Goal: Task Accomplishment & Management: Complete application form

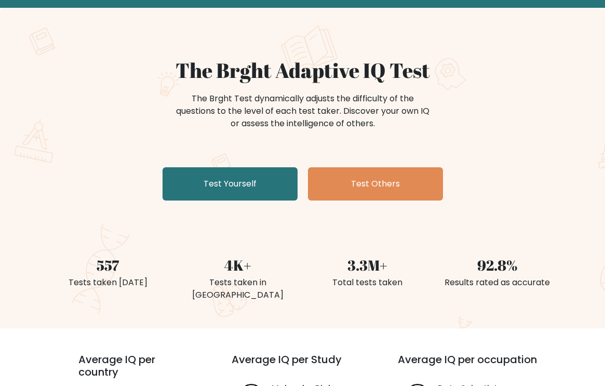
scroll to position [63, 0]
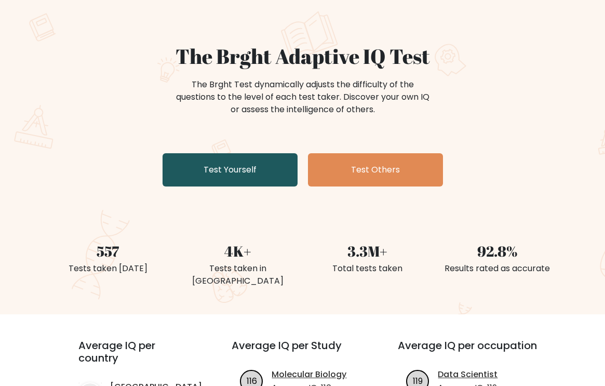
click at [246, 175] on link "Test Yourself" at bounding box center [230, 169] width 135 height 33
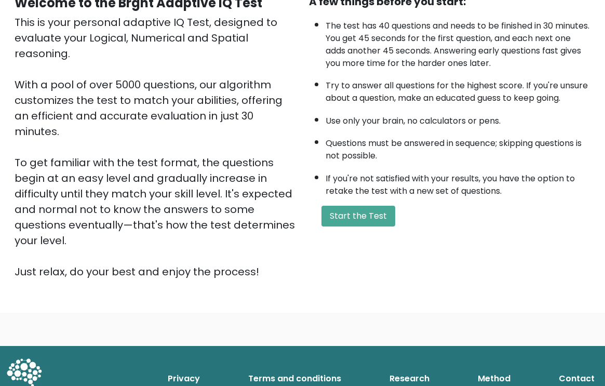
scroll to position [121, 0]
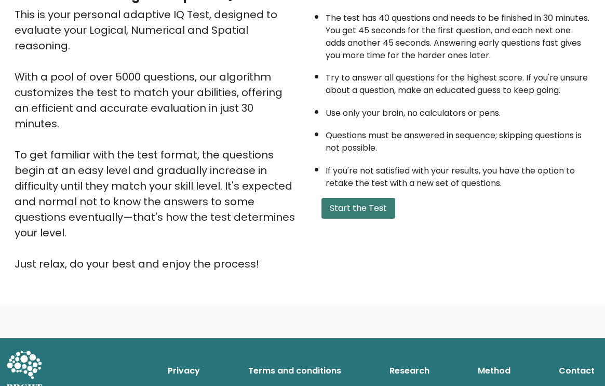
click at [347, 207] on button "Start the Test" at bounding box center [359, 208] width 74 height 21
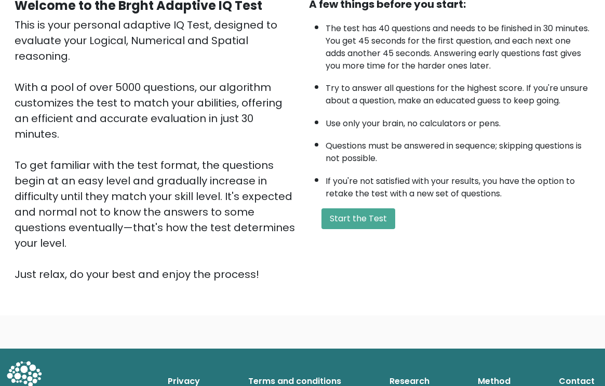
scroll to position [109, 0]
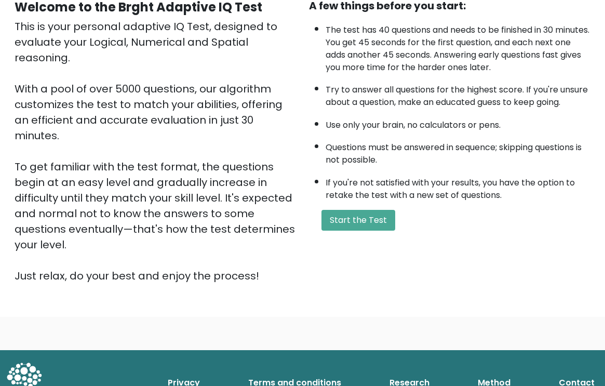
click at [359, 242] on div "A few things before you start: The test has 40 questions and needs to be finish…" at bounding box center [450, 141] width 295 height 286
click at [367, 216] on button "Start the Test" at bounding box center [359, 220] width 74 height 21
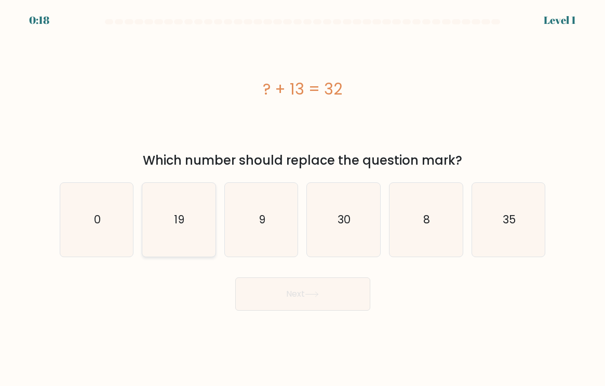
click at [198, 233] on icon "19" at bounding box center [178, 219] width 73 height 73
click at [303, 198] on input "b. 19" at bounding box center [303, 195] width 1 height 5
radio input "true"
click at [275, 290] on button "Next" at bounding box center [302, 293] width 135 height 33
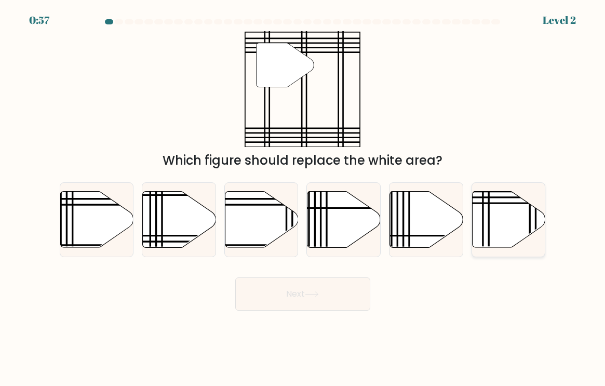
click at [516, 217] on icon at bounding box center [508, 220] width 73 height 56
click at [303, 198] on input "f." at bounding box center [303, 195] width 1 height 5
radio input "true"
click at [314, 300] on button "Next" at bounding box center [302, 293] width 135 height 33
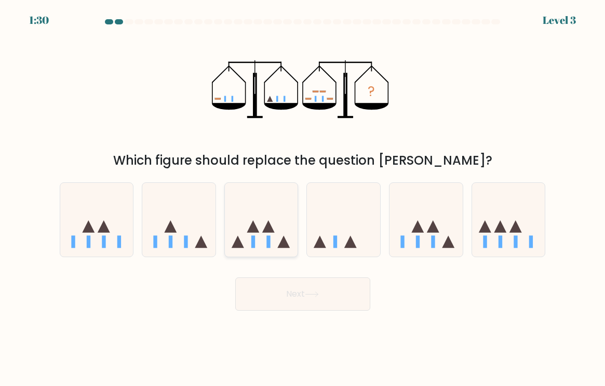
click at [274, 217] on icon at bounding box center [261, 220] width 73 height 61
click at [303, 198] on input "c." at bounding box center [303, 195] width 1 height 5
radio input "true"
click at [300, 293] on button "Next" at bounding box center [302, 293] width 135 height 33
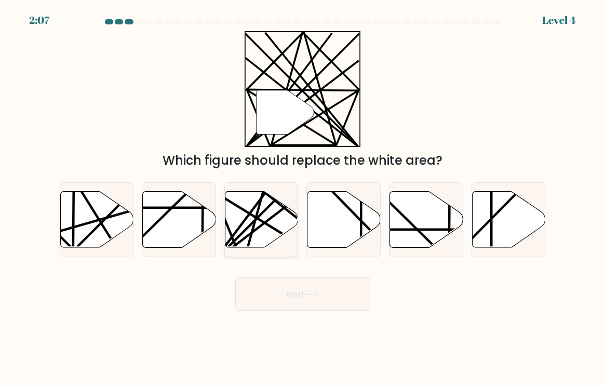
click at [264, 215] on icon at bounding box center [261, 220] width 73 height 56
click at [303, 198] on input "c." at bounding box center [303, 195] width 1 height 5
radio input "true"
click at [289, 299] on button "Next" at bounding box center [302, 293] width 135 height 33
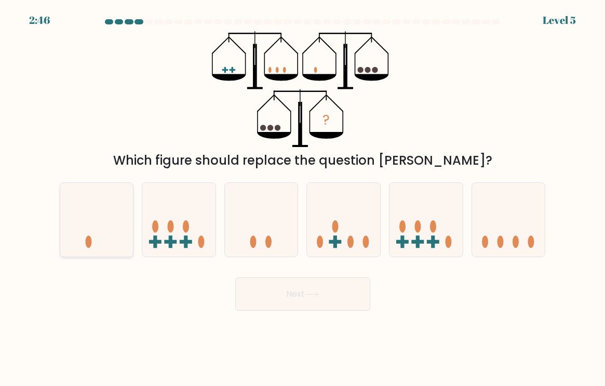
click at [95, 218] on icon at bounding box center [96, 220] width 73 height 61
click at [303, 198] on input "a." at bounding box center [303, 195] width 1 height 5
radio input "true"
click at [287, 297] on button "Next" at bounding box center [302, 293] width 135 height 33
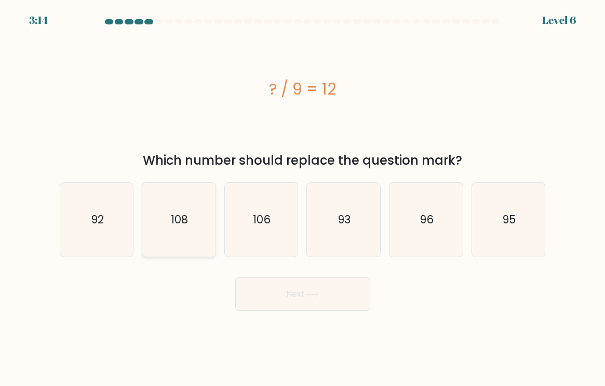
click at [170, 215] on icon "108" at bounding box center [178, 219] width 73 height 73
click at [303, 198] on input "b. 108" at bounding box center [303, 195] width 1 height 5
radio input "true"
click at [256, 284] on button "Next" at bounding box center [302, 293] width 135 height 33
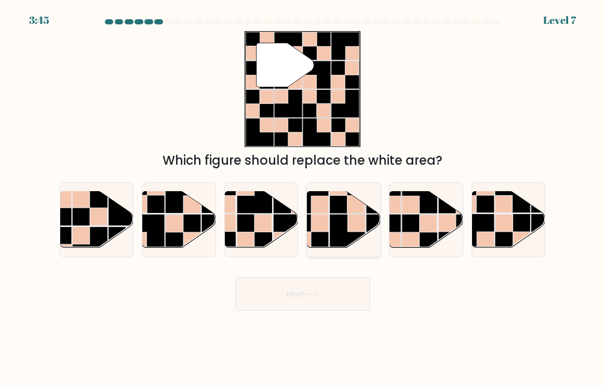
click at [331, 223] on rect at bounding box center [348, 232] width 36 height 36
click at [303, 198] on input "d." at bounding box center [303, 195] width 1 height 5
radio input "true"
click at [322, 290] on button "Next" at bounding box center [302, 293] width 135 height 33
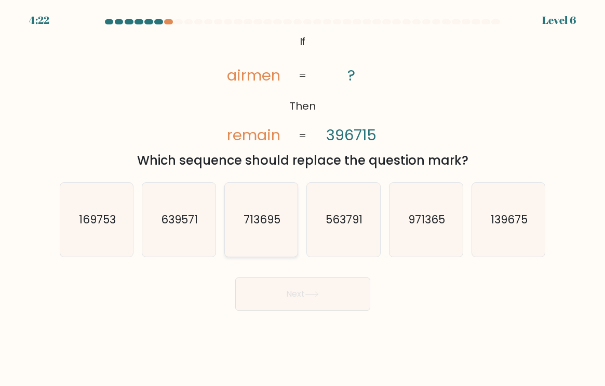
click at [289, 230] on icon "713695" at bounding box center [261, 219] width 73 height 73
click at [303, 198] on input "c. 713695" at bounding box center [303, 195] width 1 height 5
radio input "true"
click at [281, 307] on button "Next" at bounding box center [302, 293] width 135 height 33
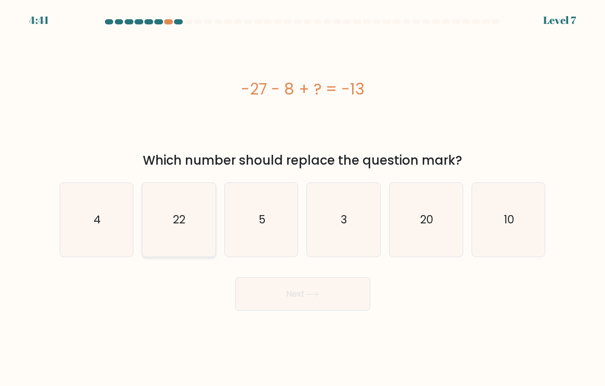
click at [197, 206] on icon "22" at bounding box center [178, 219] width 73 height 73
click at [303, 198] on input "b. 22" at bounding box center [303, 195] width 1 height 5
radio input "true"
click at [291, 296] on button "Next" at bounding box center [302, 293] width 135 height 33
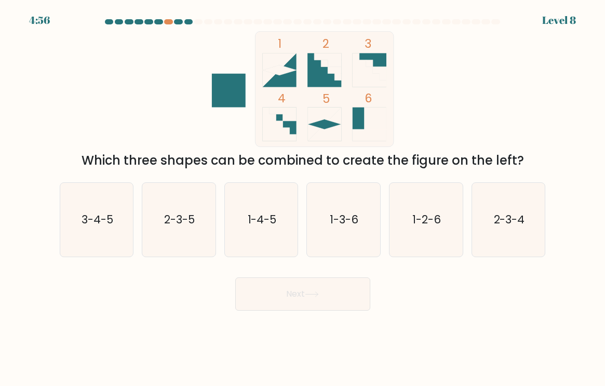
click at [469, 221] on div "f. 2-3-4" at bounding box center [509, 219] width 83 height 75
click at [499, 206] on icon "2-3-4" at bounding box center [508, 219] width 73 height 73
click at [303, 198] on input "f. 2-3-4" at bounding box center [303, 195] width 1 height 5
radio input "true"
click at [330, 288] on button "Next" at bounding box center [302, 293] width 135 height 33
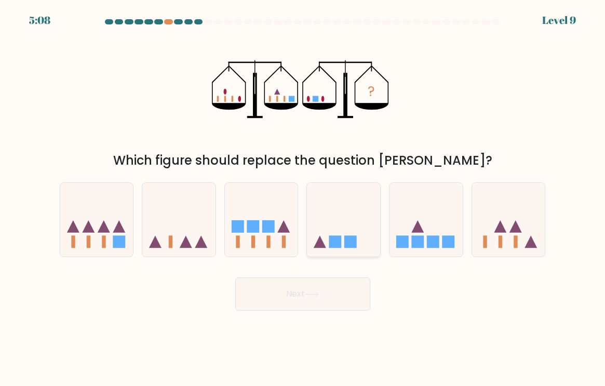
click at [356, 237] on rect at bounding box center [351, 242] width 12 height 12
click at [303, 198] on input "d." at bounding box center [303, 195] width 1 height 5
radio input "true"
click at [340, 294] on button "Next" at bounding box center [302, 293] width 135 height 33
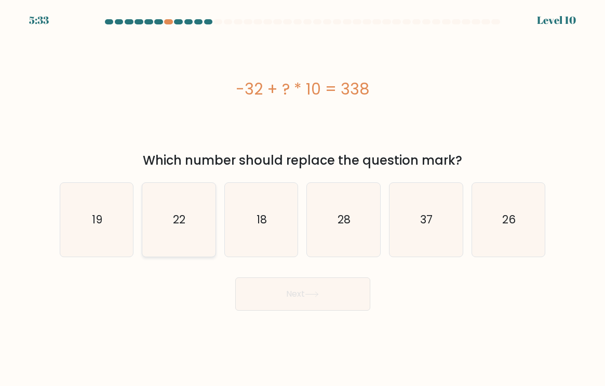
click at [173, 242] on icon "22" at bounding box center [178, 219] width 73 height 73
click at [303, 198] on input "b. 22" at bounding box center [303, 195] width 1 height 5
radio input "true"
click at [251, 206] on icon "18" at bounding box center [261, 219] width 73 height 73
click at [303, 198] on input "c. 18" at bounding box center [303, 195] width 1 height 5
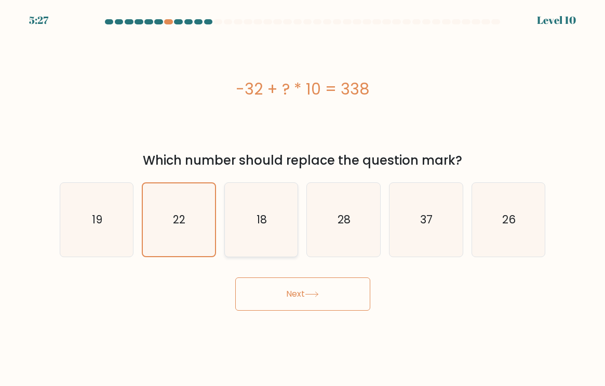
radio input "true"
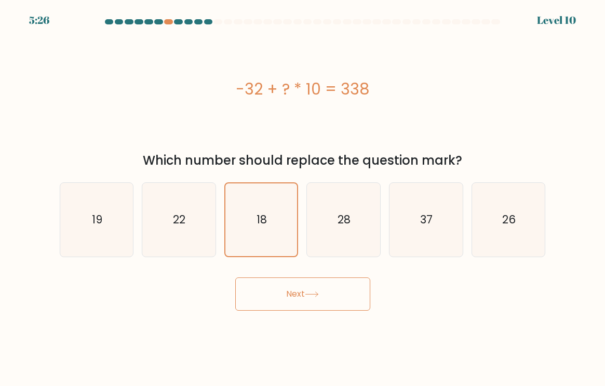
click at [270, 298] on button "Next" at bounding box center [302, 293] width 135 height 33
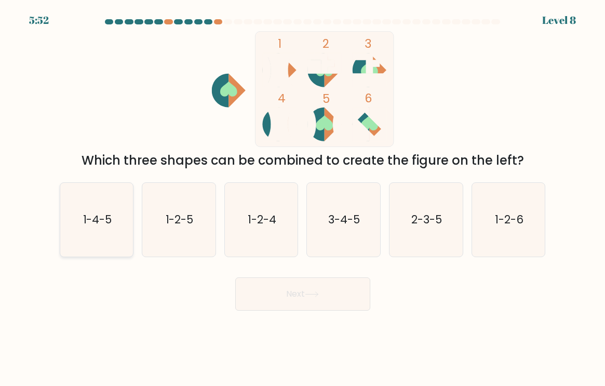
click at [77, 233] on icon "1-4-5" at bounding box center [96, 219] width 73 height 73
click at [303, 198] on input "a. 1-4-5" at bounding box center [303, 195] width 1 height 5
radio input "true"
click at [267, 308] on button "Next" at bounding box center [302, 293] width 135 height 33
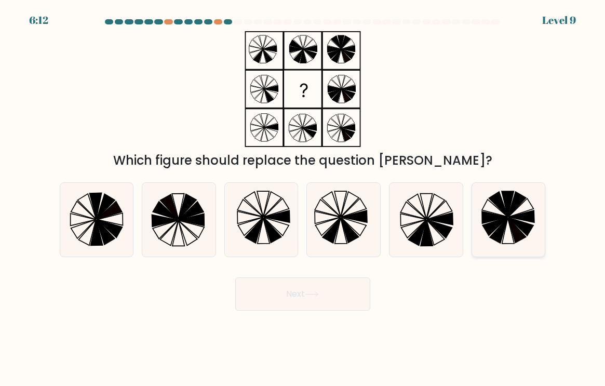
click at [508, 222] on icon at bounding box center [508, 219] width 73 height 73
click at [303, 198] on input "f." at bounding box center [303, 195] width 1 height 5
radio input "true"
click at [197, 230] on icon at bounding box center [178, 219] width 73 height 73
click at [303, 198] on input "b." at bounding box center [303, 195] width 1 height 5
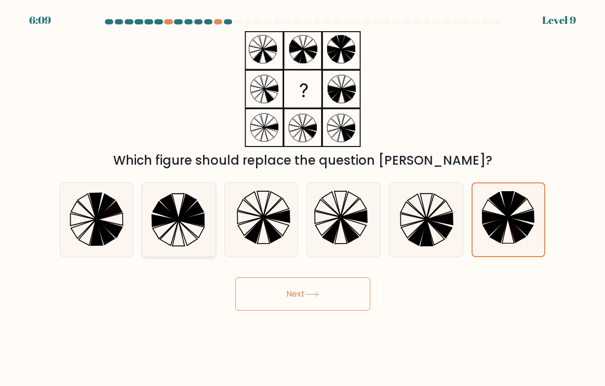
radio input "true"
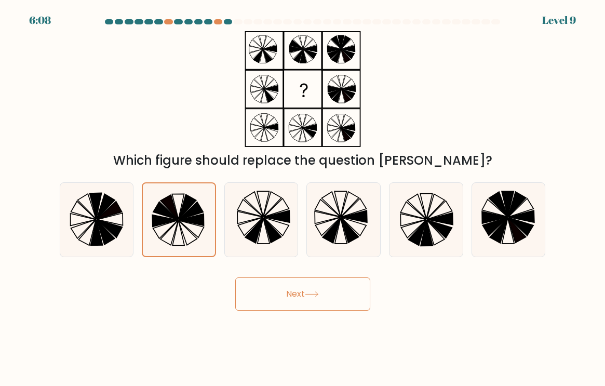
click at [340, 298] on button "Next" at bounding box center [302, 293] width 135 height 33
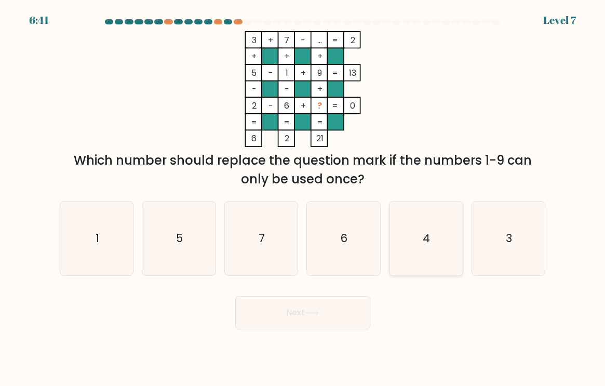
click at [445, 234] on icon "4" at bounding box center [426, 238] width 73 height 73
click at [303, 198] on input "e. 4" at bounding box center [303, 195] width 1 height 5
radio input "true"
click at [330, 310] on button "Next" at bounding box center [302, 312] width 135 height 33
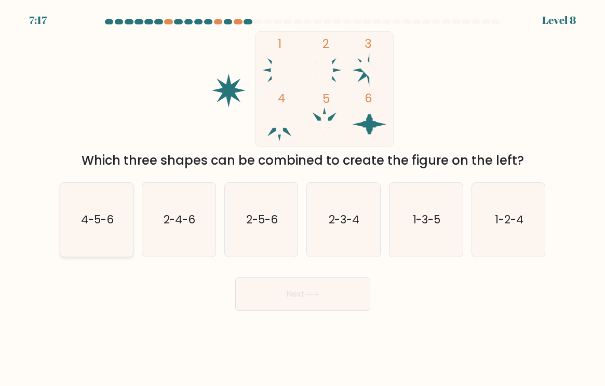
click at [108, 220] on text "4-5-6" at bounding box center [97, 219] width 33 height 15
click at [303, 198] on input "a. 4-5-6" at bounding box center [303, 195] width 1 height 5
radio input "true"
click at [257, 288] on button "Next" at bounding box center [302, 293] width 135 height 33
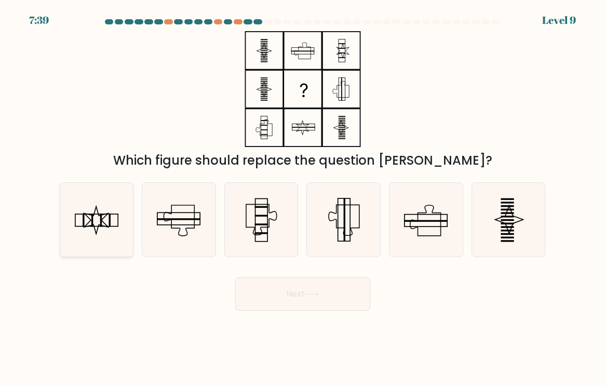
click at [103, 220] on icon at bounding box center [96, 219] width 73 height 73
click at [303, 198] on input "a." at bounding box center [303, 195] width 1 height 5
radio input "true"
click at [286, 299] on button "Next" at bounding box center [302, 293] width 135 height 33
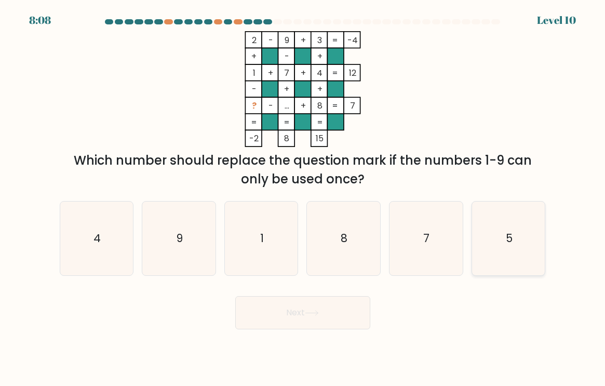
click at [514, 236] on icon "5" at bounding box center [508, 238] width 73 height 73
click at [303, 198] on input "f. 5" at bounding box center [303, 195] width 1 height 5
radio input "true"
click at [314, 338] on body "8:08 Level 10" at bounding box center [302, 193] width 605 height 386
click at [314, 323] on button "Next" at bounding box center [302, 312] width 135 height 33
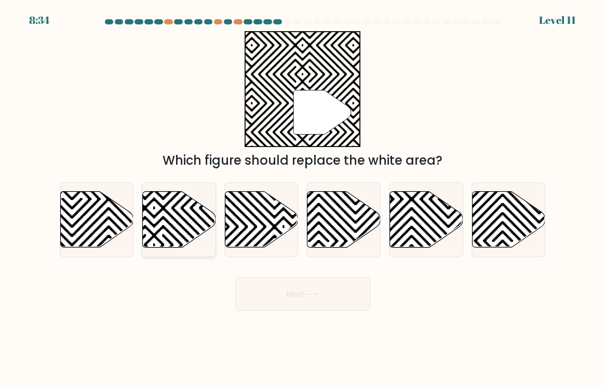
click at [187, 213] on icon at bounding box center [155, 245] width 148 height 148
click at [303, 198] on input "b." at bounding box center [303, 195] width 1 height 5
radio input "true"
click at [296, 292] on button "Next" at bounding box center [302, 293] width 135 height 33
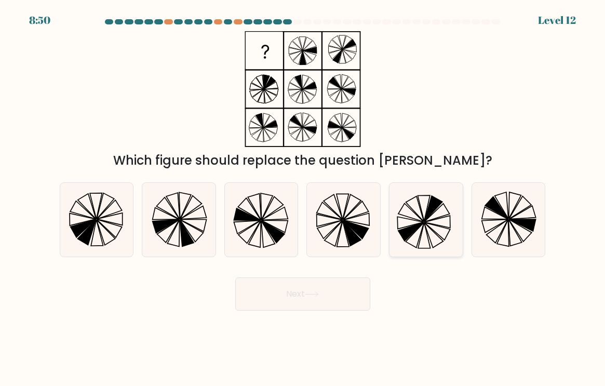
click at [427, 233] on icon at bounding box center [424, 235] width 12 height 26
click at [303, 198] on input "e." at bounding box center [303, 195] width 1 height 5
radio input "true"
click at [328, 302] on button "Next" at bounding box center [302, 293] width 135 height 33
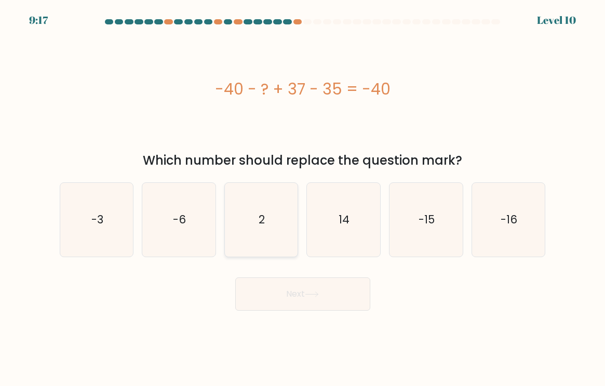
click at [267, 231] on icon "2" at bounding box center [261, 219] width 73 height 73
click at [303, 198] on input "c. 2" at bounding box center [303, 195] width 1 height 5
radio input "true"
click at [120, 222] on icon "-3" at bounding box center [96, 219] width 73 height 73
click at [303, 198] on input "a. -3" at bounding box center [303, 195] width 1 height 5
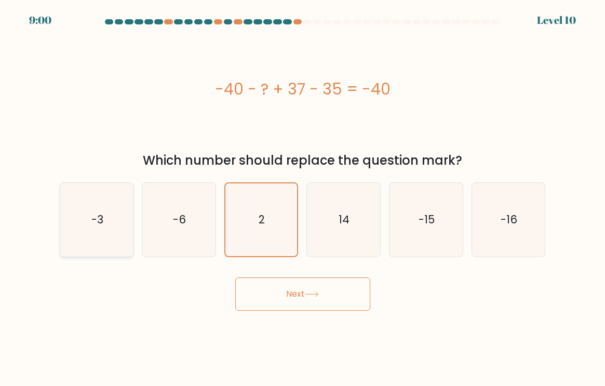
radio input "true"
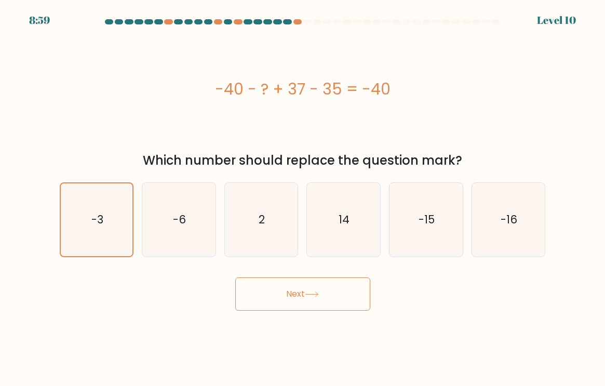
click at [269, 292] on button "Next" at bounding box center [302, 293] width 135 height 33
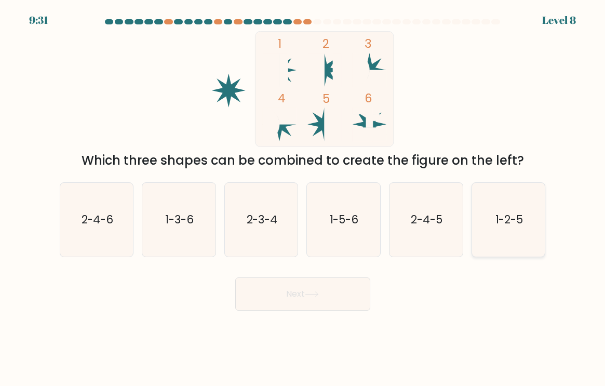
click at [504, 241] on icon "1-2-5" at bounding box center [508, 219] width 73 height 73
click at [303, 198] on input "f. 1-2-5" at bounding box center [303, 195] width 1 height 5
radio input "true"
click at [342, 304] on button "Next" at bounding box center [302, 293] width 135 height 33
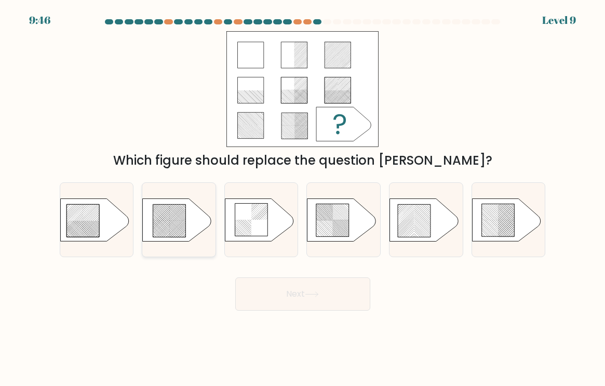
click at [187, 244] on div at bounding box center [179, 219] width 74 height 75
click at [303, 198] on input "b." at bounding box center [303, 195] width 1 height 5
radio input "true"
click at [317, 299] on button "Next" at bounding box center [302, 293] width 135 height 33
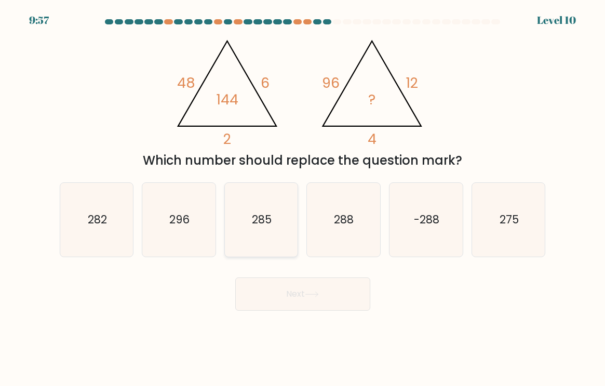
click at [249, 229] on icon "285" at bounding box center [261, 219] width 73 height 73
click at [303, 198] on input "c. 285" at bounding box center [303, 195] width 1 height 5
radio input "true"
click at [302, 290] on button "Next" at bounding box center [302, 293] width 135 height 33
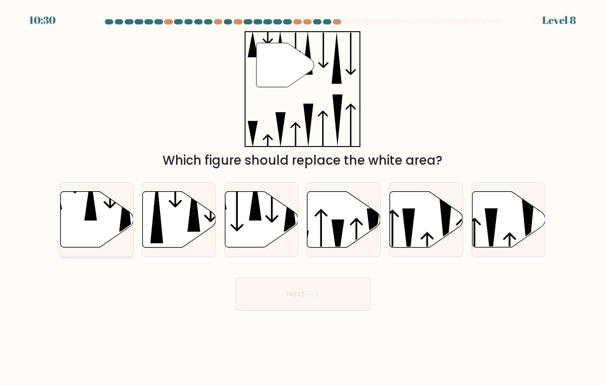
click at [88, 221] on icon at bounding box center [96, 220] width 73 height 56
click at [303, 198] on input "a." at bounding box center [303, 195] width 1 height 5
radio input "true"
click at [318, 303] on button "Next" at bounding box center [302, 293] width 135 height 33
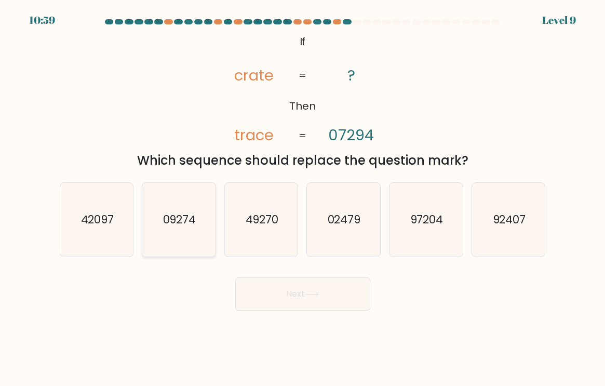
click at [190, 230] on icon "09274" at bounding box center [178, 219] width 73 height 73
click at [303, 198] on input "b. 09274" at bounding box center [303, 195] width 1 height 5
radio input "true"
click at [406, 210] on icon "97204" at bounding box center [426, 219] width 73 height 73
click at [303, 198] on input "e. 97204" at bounding box center [303, 195] width 1 height 5
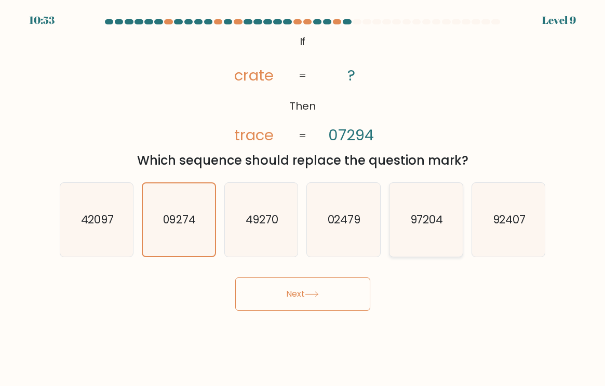
radio input "true"
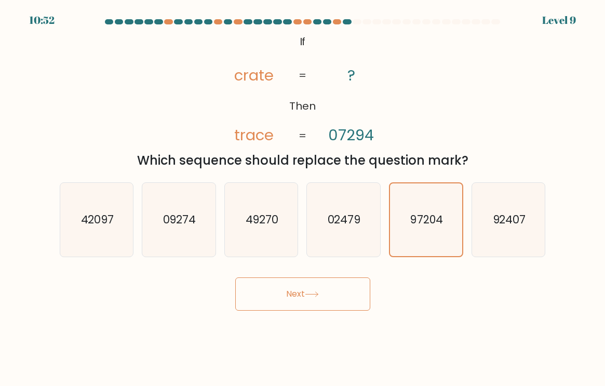
click at [308, 300] on button "Next" at bounding box center [302, 293] width 135 height 33
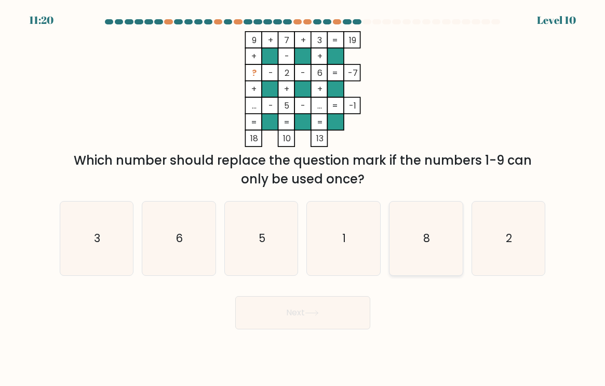
click at [396, 235] on icon "8" at bounding box center [426, 238] width 73 height 73
click at [303, 198] on input "e. 8" at bounding box center [303, 195] width 1 height 5
radio input "true"
click at [271, 316] on button "Next" at bounding box center [302, 312] width 135 height 33
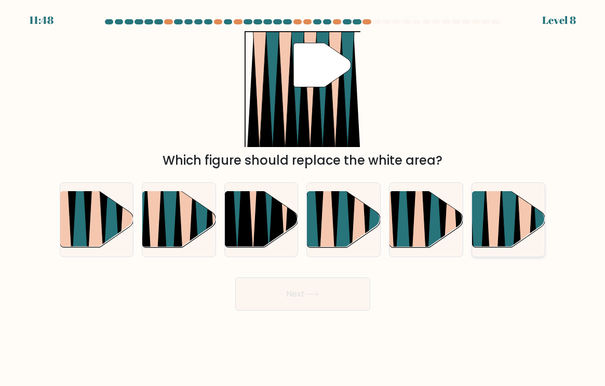
click at [510, 215] on icon at bounding box center [509, 250] width 17 height 147
click at [303, 198] on input "f." at bounding box center [303, 195] width 1 height 5
radio input "true"
click at [353, 298] on button "Next" at bounding box center [302, 293] width 135 height 33
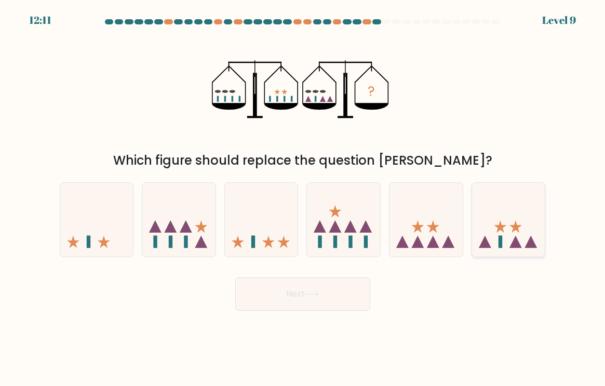
click at [505, 218] on icon at bounding box center [508, 220] width 73 height 61
click at [303, 198] on input "f." at bounding box center [303, 195] width 1 height 5
radio input "true"
click at [345, 303] on button "Next" at bounding box center [302, 293] width 135 height 33
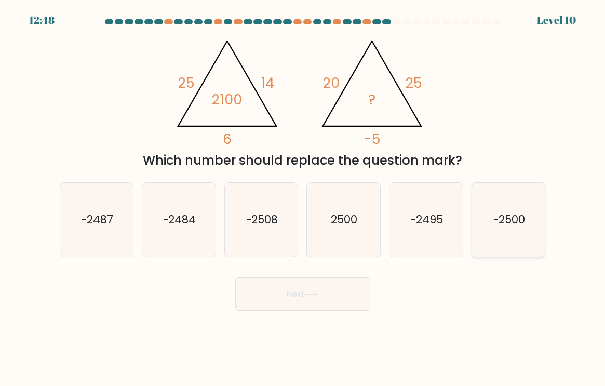
click at [510, 215] on text "-2500" at bounding box center [510, 219] width 32 height 15
click at [303, 198] on input "f. -2500" at bounding box center [303, 195] width 1 height 5
radio input "true"
click at [311, 296] on icon at bounding box center [312, 295] width 14 height 6
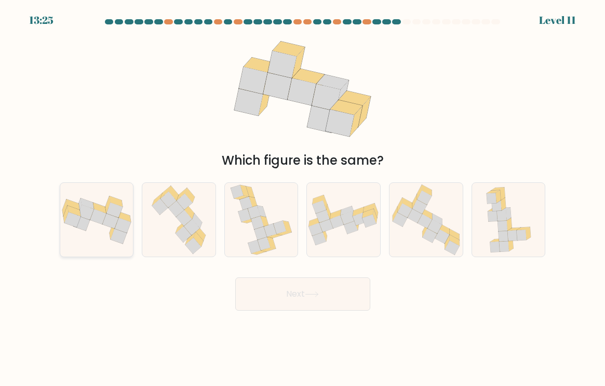
click at [98, 229] on icon at bounding box center [96, 220] width 73 height 48
click at [303, 198] on input "a." at bounding box center [303, 195] width 1 height 5
radio input "true"
click at [266, 297] on button "Next" at bounding box center [302, 293] width 135 height 33
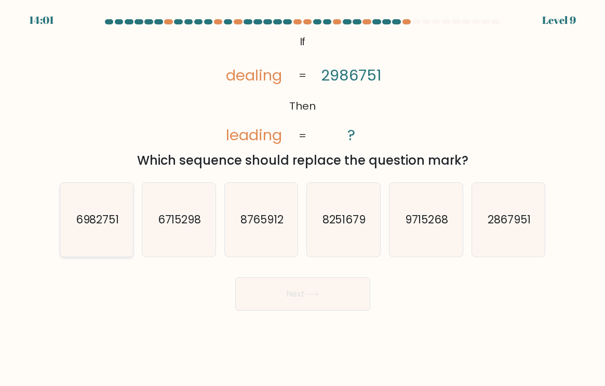
click at [100, 232] on icon "6982751" at bounding box center [96, 219] width 73 height 73
click at [303, 198] on input "a. 6982751" at bounding box center [303, 195] width 1 height 5
radio input "true"
click at [256, 296] on button "Next" at bounding box center [302, 293] width 135 height 33
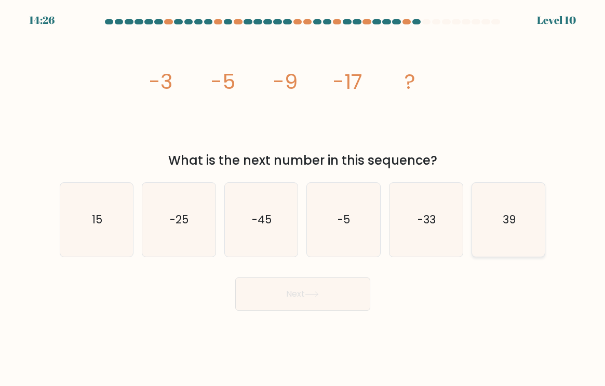
click at [493, 221] on icon "39" at bounding box center [508, 219] width 73 height 73
click at [303, 198] on input "f. 39" at bounding box center [303, 195] width 1 height 5
radio input "true"
click at [339, 288] on button "Next" at bounding box center [302, 293] width 135 height 33
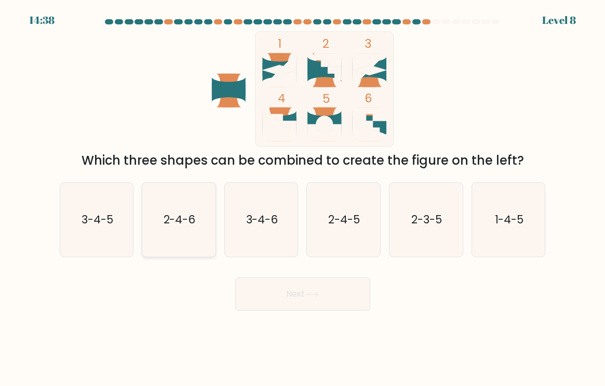
click at [187, 223] on text "2-4-6" at bounding box center [180, 219] width 32 height 15
click at [303, 198] on input "b. 2-4-6" at bounding box center [303, 195] width 1 height 5
radio input "true"
click at [302, 294] on button "Next" at bounding box center [302, 293] width 135 height 33
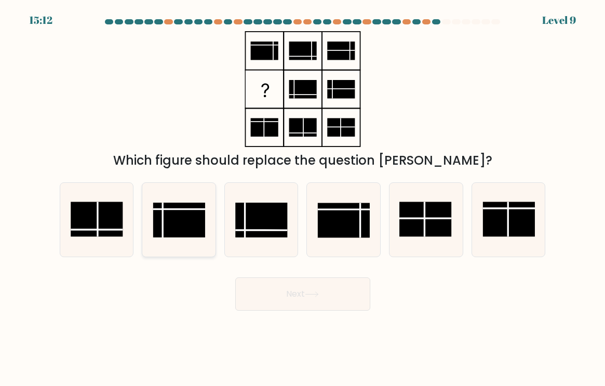
click at [193, 211] on rect at bounding box center [179, 220] width 52 height 35
click at [303, 198] on input "b." at bounding box center [303, 195] width 1 height 5
radio input "true"
click at [290, 285] on button "Next" at bounding box center [302, 293] width 135 height 33
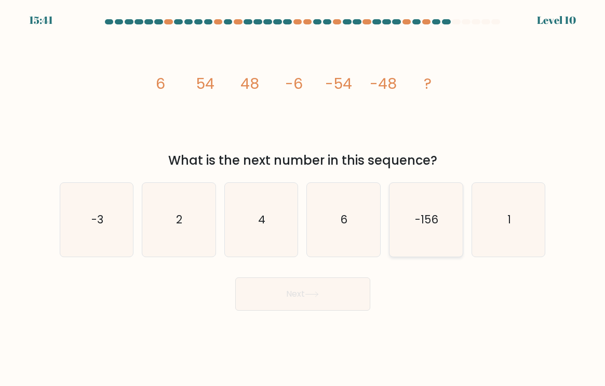
click at [410, 218] on icon "-156" at bounding box center [426, 219] width 73 height 73
click at [303, 198] on input "e. -156" at bounding box center [303, 195] width 1 height 5
radio input "true"
click at [323, 294] on button "Next" at bounding box center [302, 293] width 135 height 33
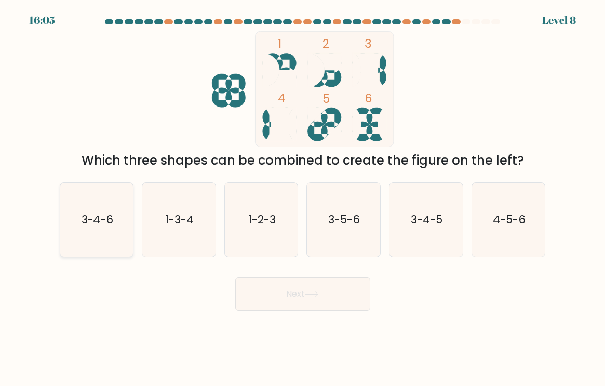
click at [94, 236] on icon "3-4-6" at bounding box center [96, 219] width 73 height 73
click at [303, 198] on input "a. 3-4-6" at bounding box center [303, 195] width 1 height 5
radio input "true"
click at [245, 299] on button "Next" at bounding box center [302, 293] width 135 height 33
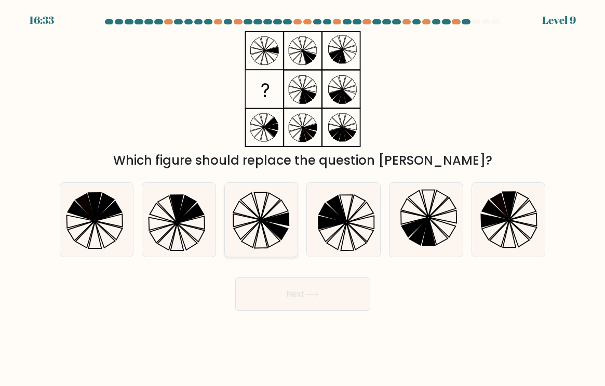
click at [260, 220] on icon at bounding box center [247, 220] width 28 height 13
click at [303, 198] on input "c." at bounding box center [303, 195] width 1 height 5
radio input "true"
click at [285, 299] on button "Next" at bounding box center [302, 293] width 135 height 33
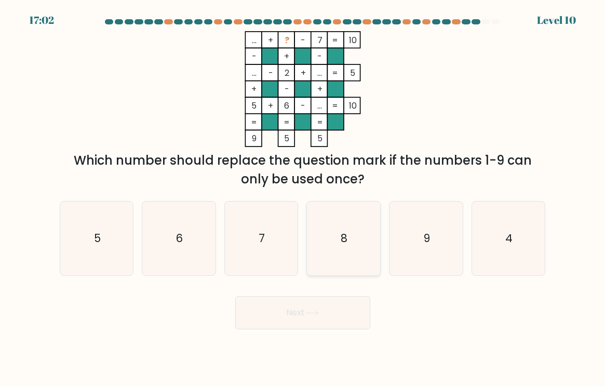
click at [346, 229] on icon "8" at bounding box center [343, 238] width 73 height 73
click at [303, 198] on input "d. 8" at bounding box center [303, 195] width 1 height 5
radio input "true"
click at [491, 255] on icon "4" at bounding box center [508, 238] width 73 height 73
click at [303, 198] on input "f. 4" at bounding box center [303, 195] width 1 height 5
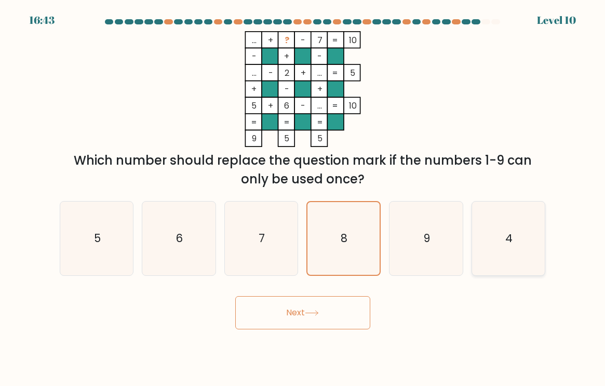
radio input "true"
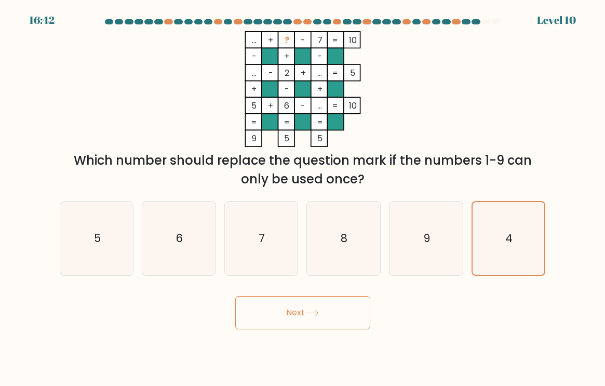
click at [310, 309] on button "Next" at bounding box center [302, 312] width 135 height 33
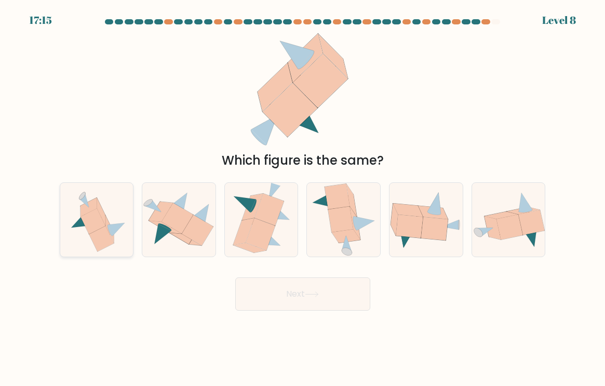
click at [104, 233] on icon at bounding box center [101, 238] width 25 height 25
click at [303, 198] on input "a." at bounding box center [303, 195] width 1 height 5
radio input "true"
click at [307, 290] on button "Next" at bounding box center [302, 293] width 135 height 33
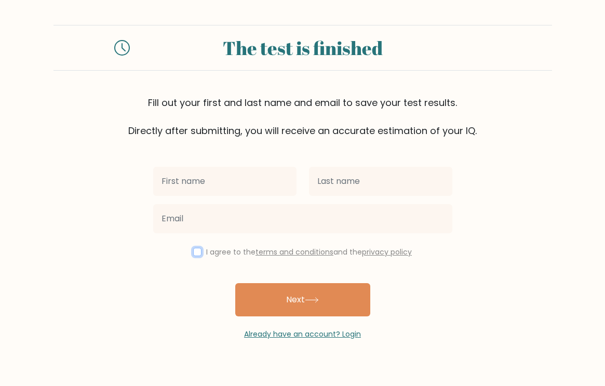
click at [196, 255] on input "checkbox" at bounding box center [197, 252] width 8 height 8
checkbox input "true"
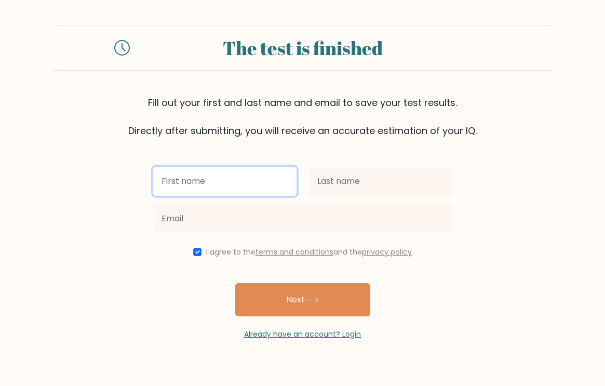
click at [205, 192] on input "text" at bounding box center [224, 181] width 143 height 29
type input "alec"
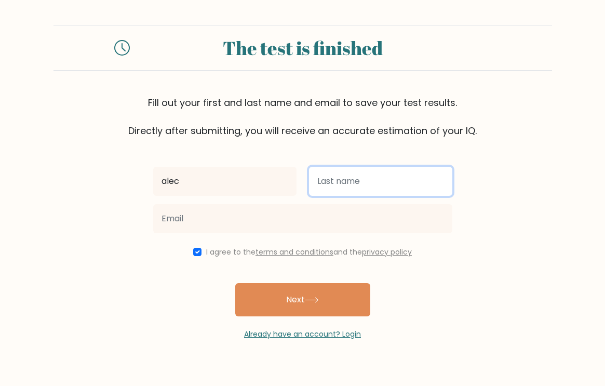
click at [344, 178] on input "text" at bounding box center [380, 181] width 143 height 29
type input "baldeon"
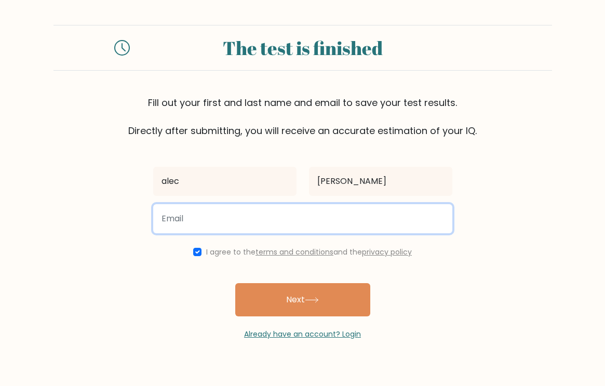
click at [313, 222] on input "email" at bounding box center [302, 218] width 299 height 29
drag, startPoint x: 224, startPoint y: 220, endPoint x: 136, endPoint y: 221, distance: 88.9
click at [136, 220] on form "The test is finished Fill out your first and last name and email to save your t…" at bounding box center [302, 182] width 605 height 315
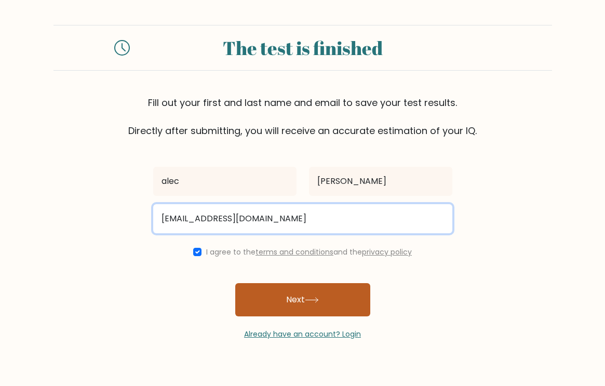
type input "abowenwrites@gmail.com"
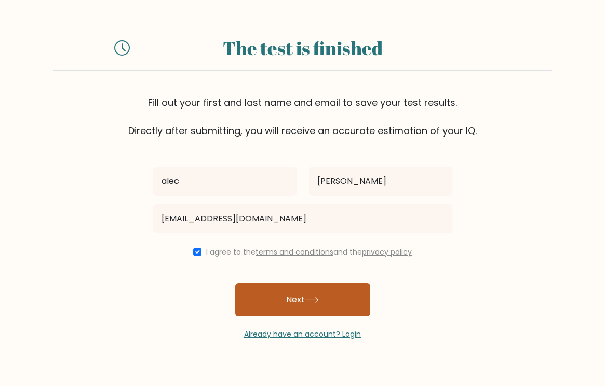
click at [284, 300] on button "Next" at bounding box center [302, 299] width 135 height 33
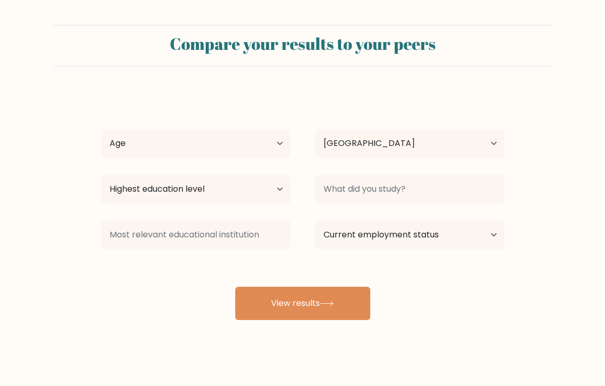
select select "IE"
click at [211, 137] on select "Age Under 18 years old 18-24 years old 25-34 years old 35-44 years old 45-54 ye…" at bounding box center [195, 143] width 189 height 29
select select "18_24"
click at [101, 129] on select "Age Under 18 years old 18-24 years old 25-34 years old 35-44 years old 45-54 ye…" at bounding box center [195, 143] width 189 height 29
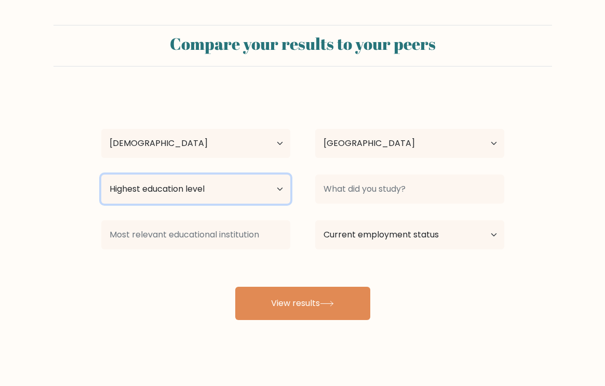
click at [183, 188] on select "Highest education level No schooling Primary Lower Secondary Upper Secondary Oc…" at bounding box center [195, 189] width 189 height 29
click at [101, 175] on select "Highest education level No schooling Primary Lower Secondary Upper Secondary Oc…" at bounding box center [195, 189] width 189 height 29
click at [247, 198] on select "Highest education level No schooling Primary Lower Secondary Upper Secondary Oc…" at bounding box center [195, 189] width 189 height 29
select select "bachelors_degree"
click at [101, 175] on select "Highest education level No schooling Primary Lower Secondary Upper Secondary Oc…" at bounding box center [195, 189] width 189 height 29
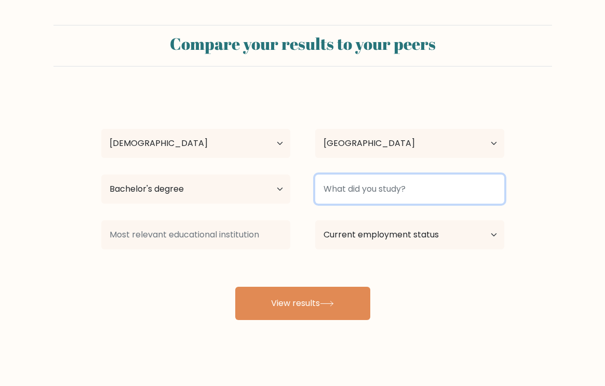
click at [361, 195] on input at bounding box center [409, 189] width 189 height 29
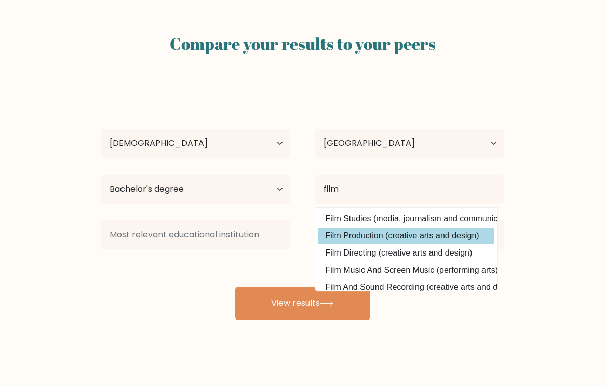
click at [386, 233] on option "Film Production (creative arts and design)" at bounding box center [406, 236] width 177 height 17
type input "Film Production"
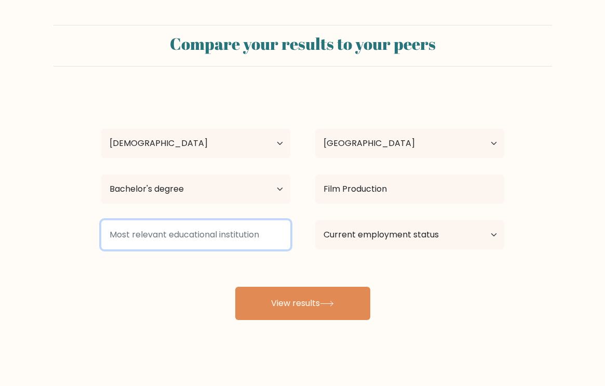
click at [256, 240] on input at bounding box center [195, 234] width 189 height 29
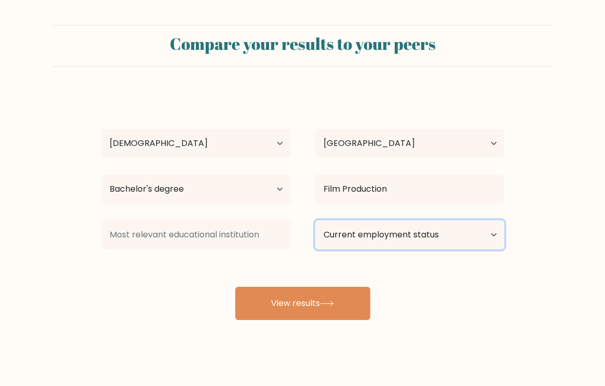
click at [389, 234] on select "Current employment status Employed Student Retired Other / prefer not to answer" at bounding box center [409, 234] width 189 height 29
select select "student"
click at [315, 220] on select "Current employment status Employed Student Retired Other / prefer not to answer" at bounding box center [409, 234] width 189 height 29
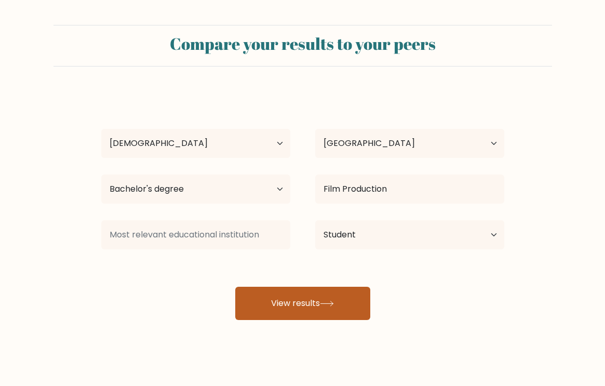
click at [333, 303] on icon at bounding box center [327, 303] width 12 height 5
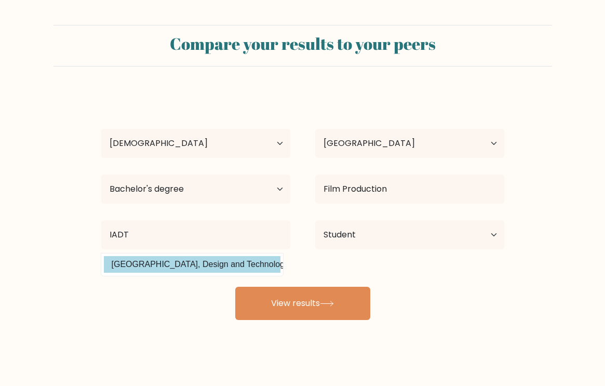
click at [189, 268] on option "Dún Laoghaire Institute of Art, Design and Technology (Ireland)" at bounding box center [192, 264] width 177 height 17
type input "[GEOGRAPHIC_DATA], Design and Technology"
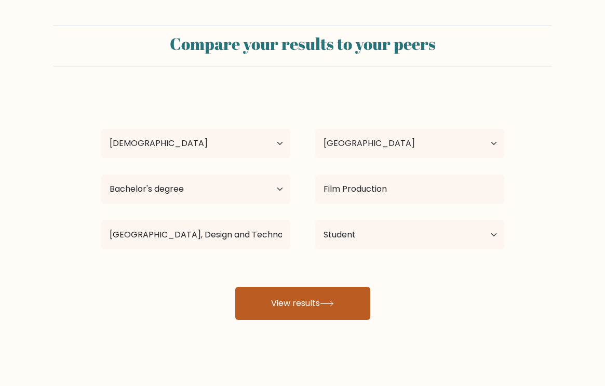
click at [309, 316] on button "View results" at bounding box center [302, 303] width 135 height 33
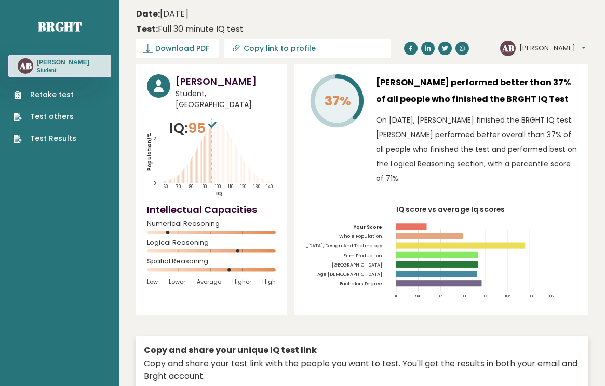
click at [237, 249] on circle at bounding box center [238, 251] width 4 height 4
